Goal: Transaction & Acquisition: Purchase product/service

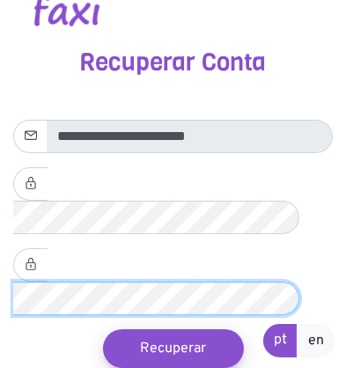
scroll to position [40, 0]
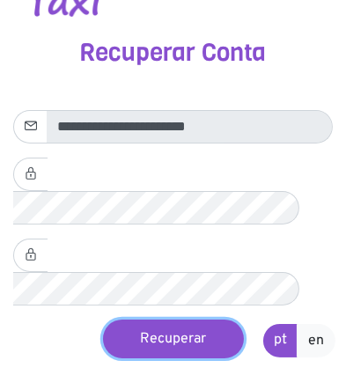
click at [193, 320] on button "Recuperar" at bounding box center [173, 339] width 141 height 39
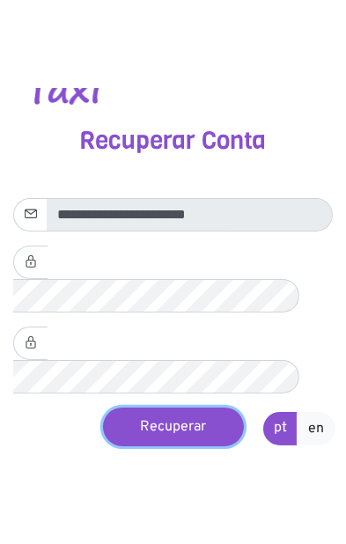
scroll to position [0, 0]
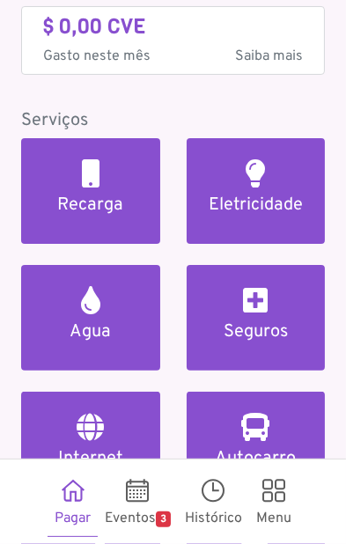
scroll to position [138, 0]
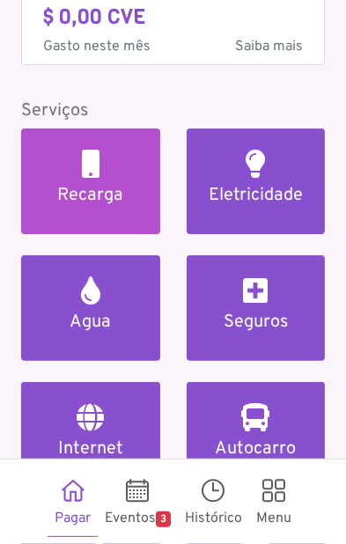
click at [107, 162] on link "Recarga" at bounding box center [90, 182] width 139 height 106
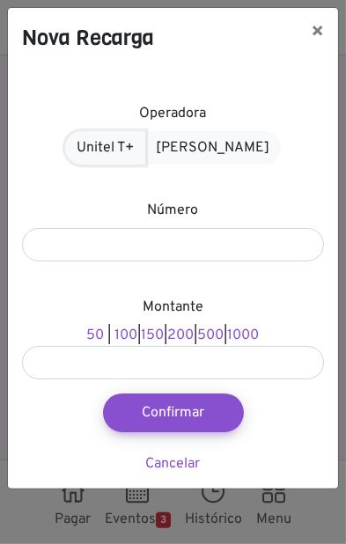
click at [125, 146] on link "Unitel T+" at bounding box center [105, 147] width 80 height 33
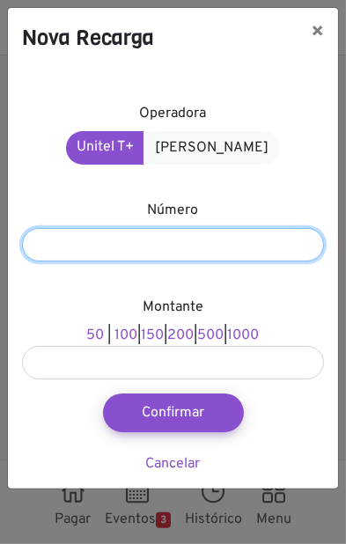
click at [240, 248] on input "number" at bounding box center [173, 244] width 302 height 33
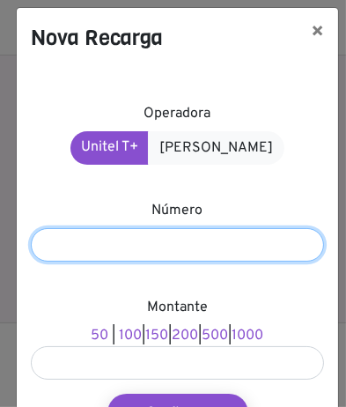
type input "*******"
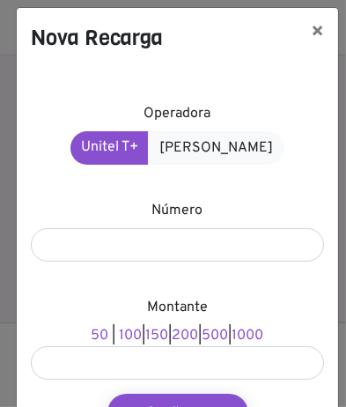
click at [151, 337] on link "150" at bounding box center [157, 336] width 23 height 18
type input "***"
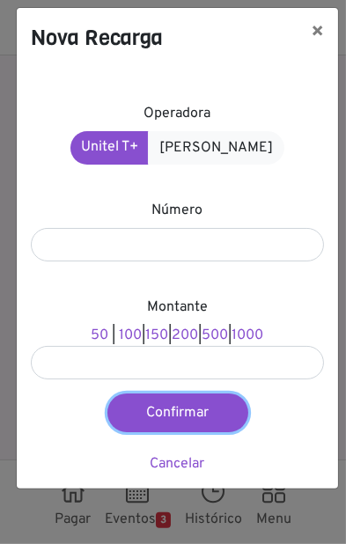
click at [233, 401] on button "Confirmar" at bounding box center [177, 413] width 141 height 39
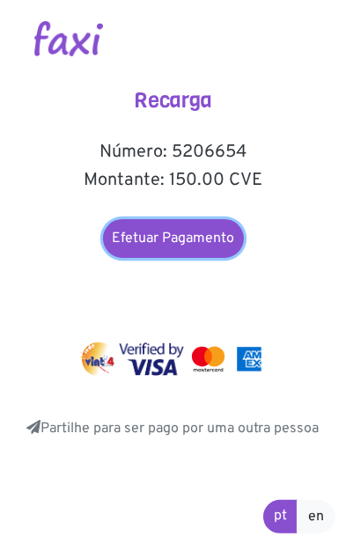
click at [226, 243] on link "Efetuar Pagamento" at bounding box center [173, 238] width 141 height 39
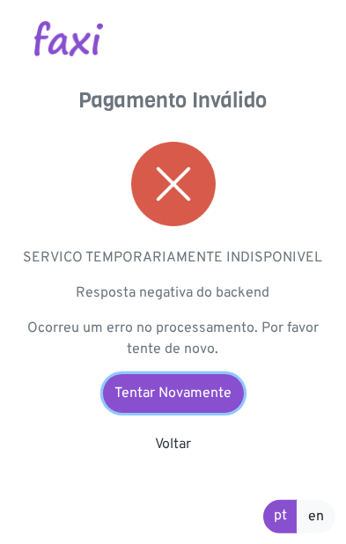
click at [220, 387] on link "Tentar Novamente" at bounding box center [173, 393] width 141 height 39
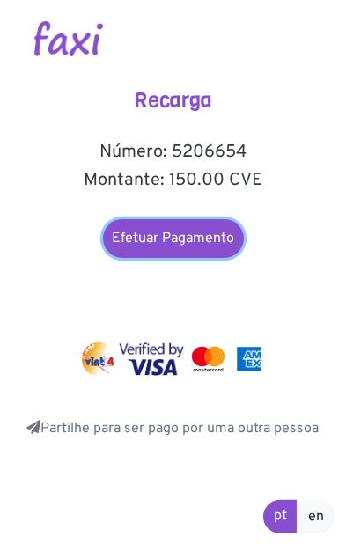
click at [233, 240] on link "Efetuar Pagamento" at bounding box center [173, 238] width 141 height 39
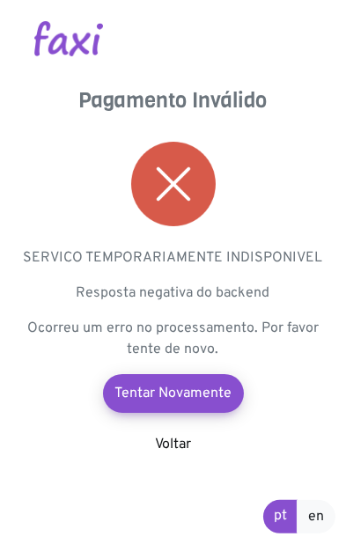
click at [188, 446] on link "Voltar" at bounding box center [173, 445] width 36 height 18
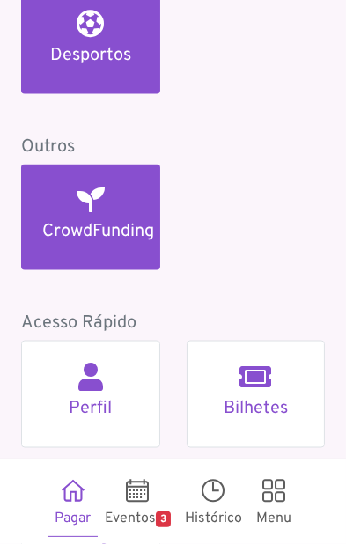
scroll to position [1569, 0]
